Goal: Task Accomplishment & Management: Use online tool/utility

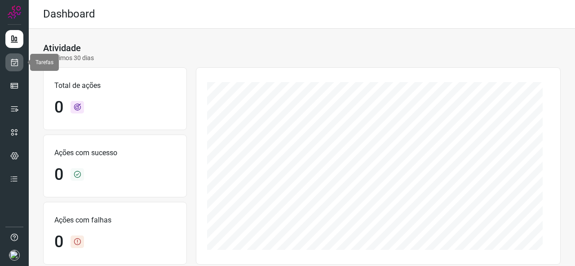
click at [14, 61] on icon at bounding box center [14, 62] width 9 height 9
click at [12, 67] on link at bounding box center [14, 62] width 18 height 18
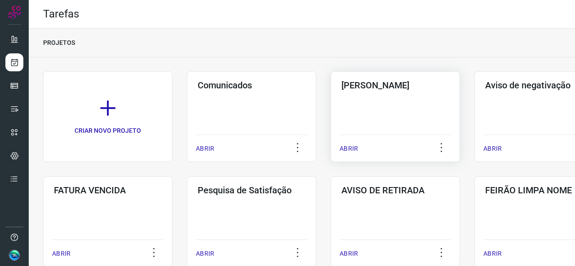
click at [354, 127] on div "Pós Serviço ABRIR" at bounding box center [395, 116] width 129 height 91
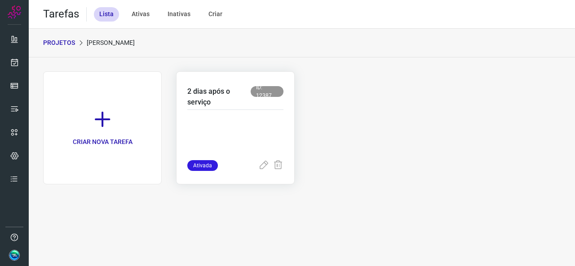
click at [261, 115] on div at bounding box center [235, 135] width 96 height 50
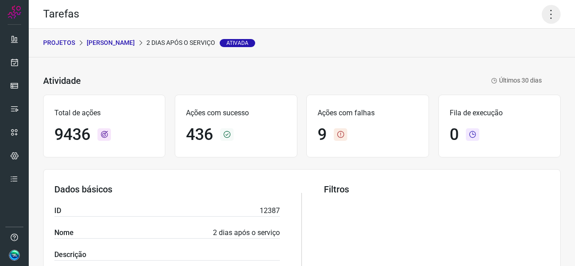
click at [544, 13] on icon at bounding box center [551, 14] width 19 height 19
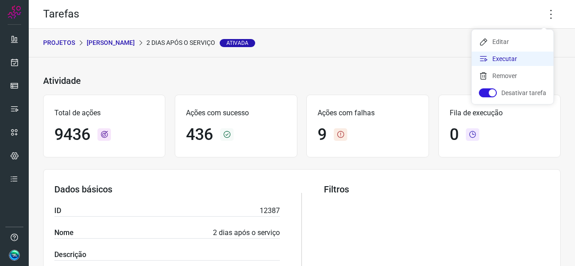
click at [505, 56] on li "Executar" at bounding box center [513, 59] width 82 height 14
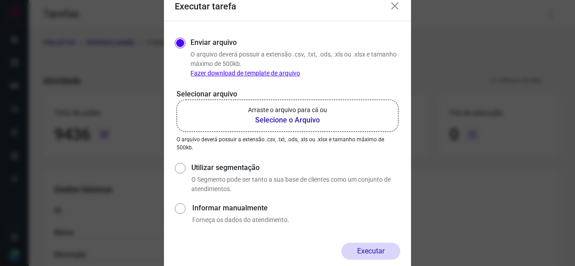
click at [288, 115] on p "Arraste o arquivo para cá ou" at bounding box center [287, 110] width 79 height 9
click at [0, 0] on input "Arraste o arquivo para cá ou Selecione o Arquivo" at bounding box center [0, 0] width 0 height 0
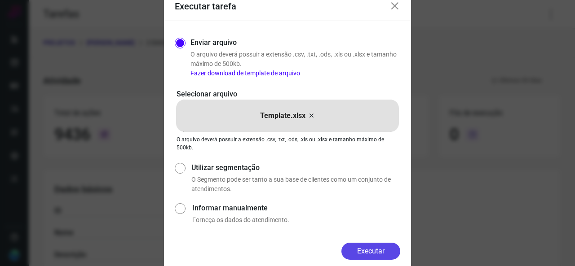
click at [353, 250] on button "Executar" at bounding box center [370, 251] width 59 height 17
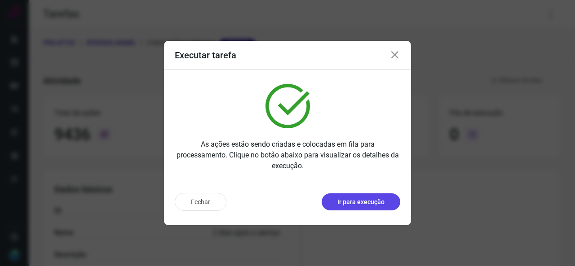
click at [371, 200] on p "Ir para execução" at bounding box center [360, 202] width 47 height 9
